Goal: Browse casually

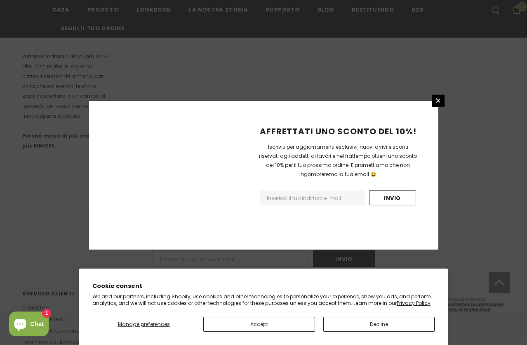
scroll to position [518, 0]
